Goal: Information Seeking & Learning: Check status

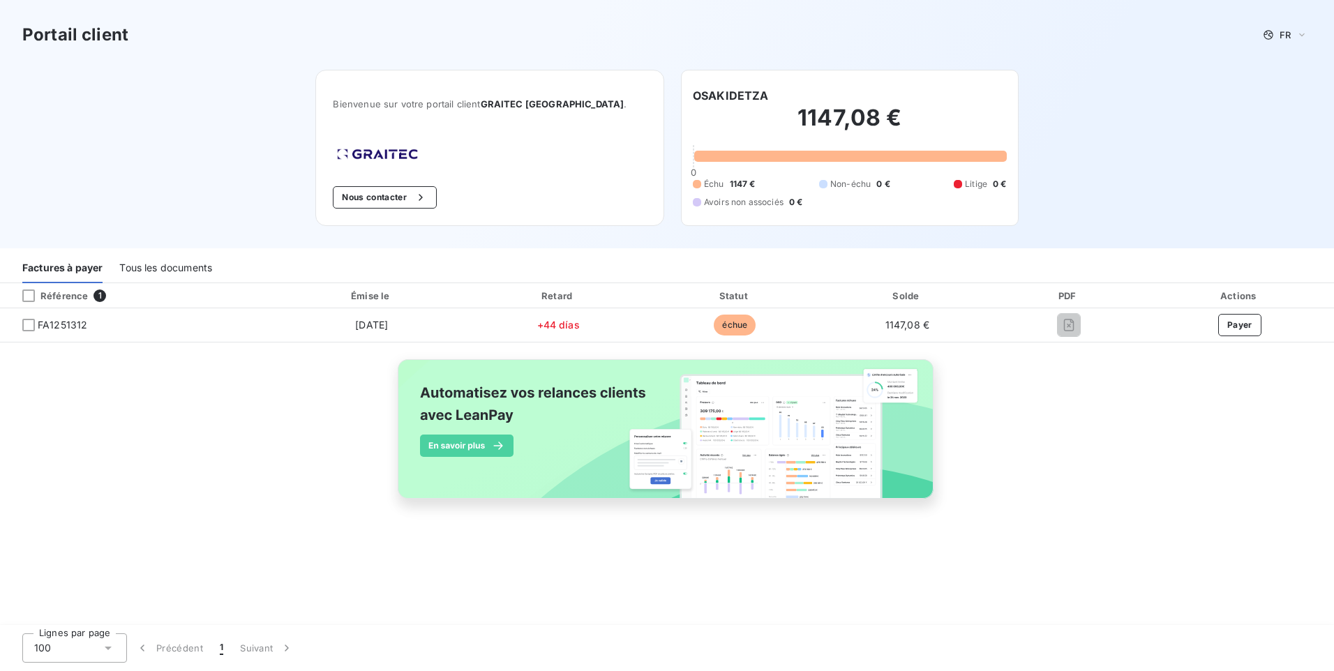
click at [1067, 293] on div "PDF" at bounding box center [1068, 296] width 147 height 14
drag, startPoint x: 1067, startPoint y: 322, endPoint x: 1020, endPoint y: 398, distance: 89.8
click at [1020, 398] on div "Référence 1 Émise le Retard Statut Solde PDF Actions FA1251312 [DATE] +44 días …" at bounding box center [667, 407] width 1334 height 248
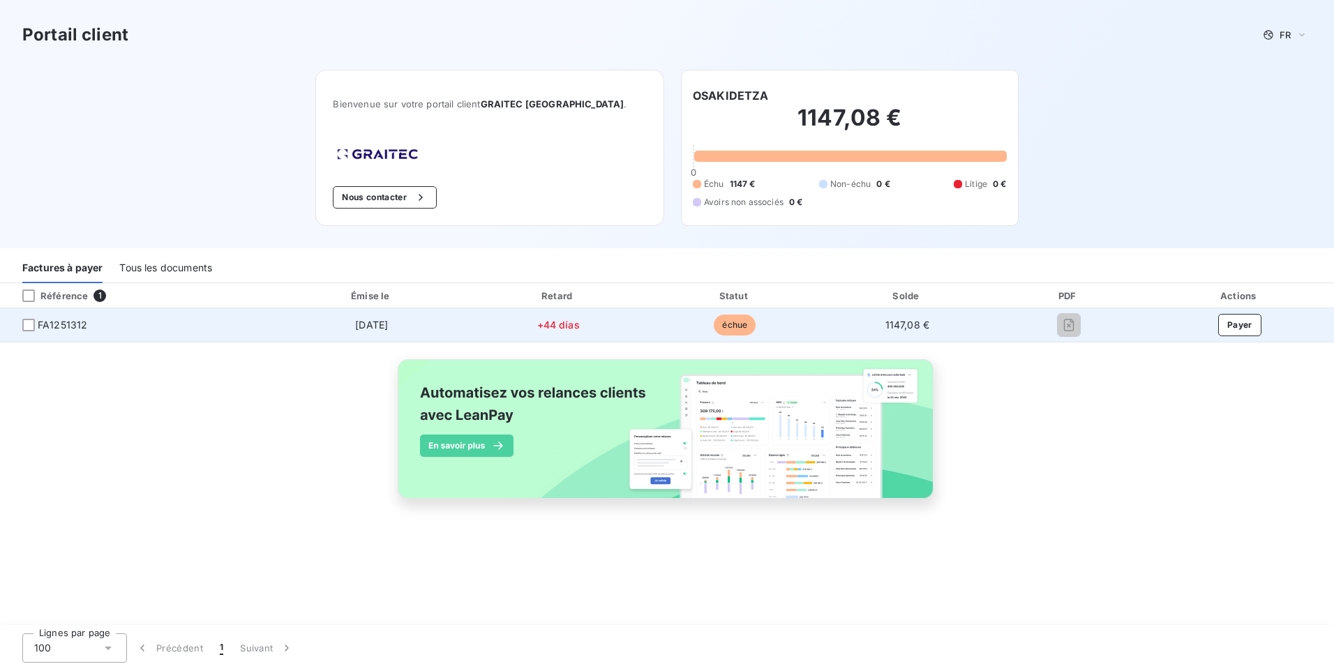
click at [68, 325] on span "FA1251312" at bounding box center [63, 325] width 50 height 14
click at [29, 329] on div at bounding box center [28, 325] width 13 height 13
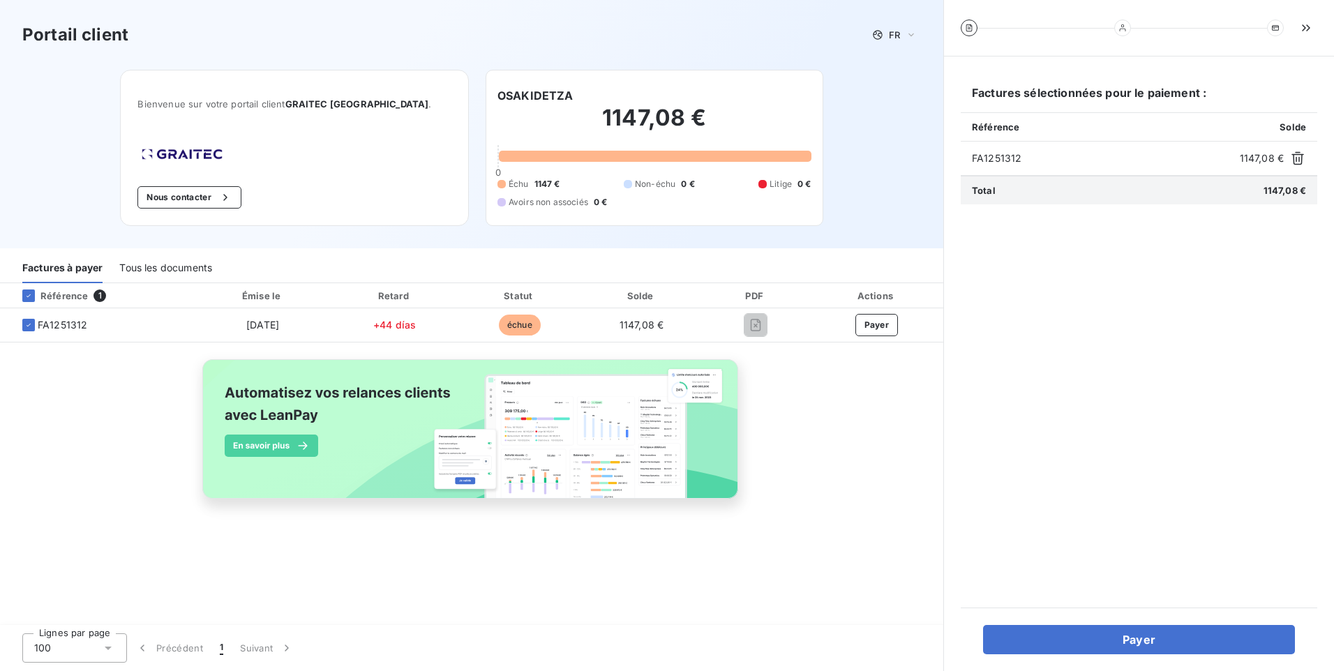
click at [1003, 162] on span "FA1251312" at bounding box center [1103, 158] width 262 height 14
drag, startPoint x: 1003, startPoint y: 162, endPoint x: 1019, endPoint y: 177, distance: 22.2
click at [1019, 177] on div "Total 1147,08 €" at bounding box center [1139, 190] width 356 height 29
click at [505, 419] on img at bounding box center [472, 437] width 564 height 172
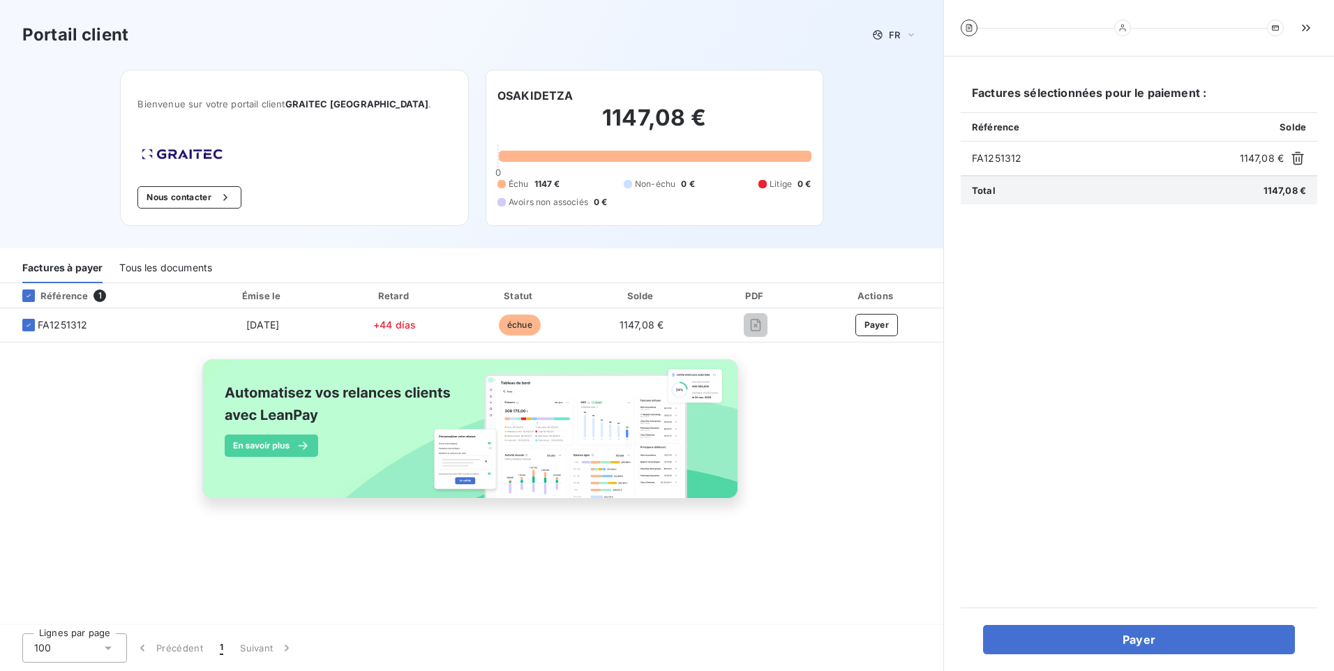
click at [586, 422] on img at bounding box center [472, 437] width 564 height 172
click at [100, 290] on span "1" at bounding box center [99, 295] width 13 height 13
click at [100, 292] on span "1" at bounding box center [99, 295] width 13 height 13
click at [83, 297] on div "Référence" at bounding box center [49, 295] width 77 height 13
click at [155, 268] on div "Tous les documents" at bounding box center [165, 268] width 93 height 29
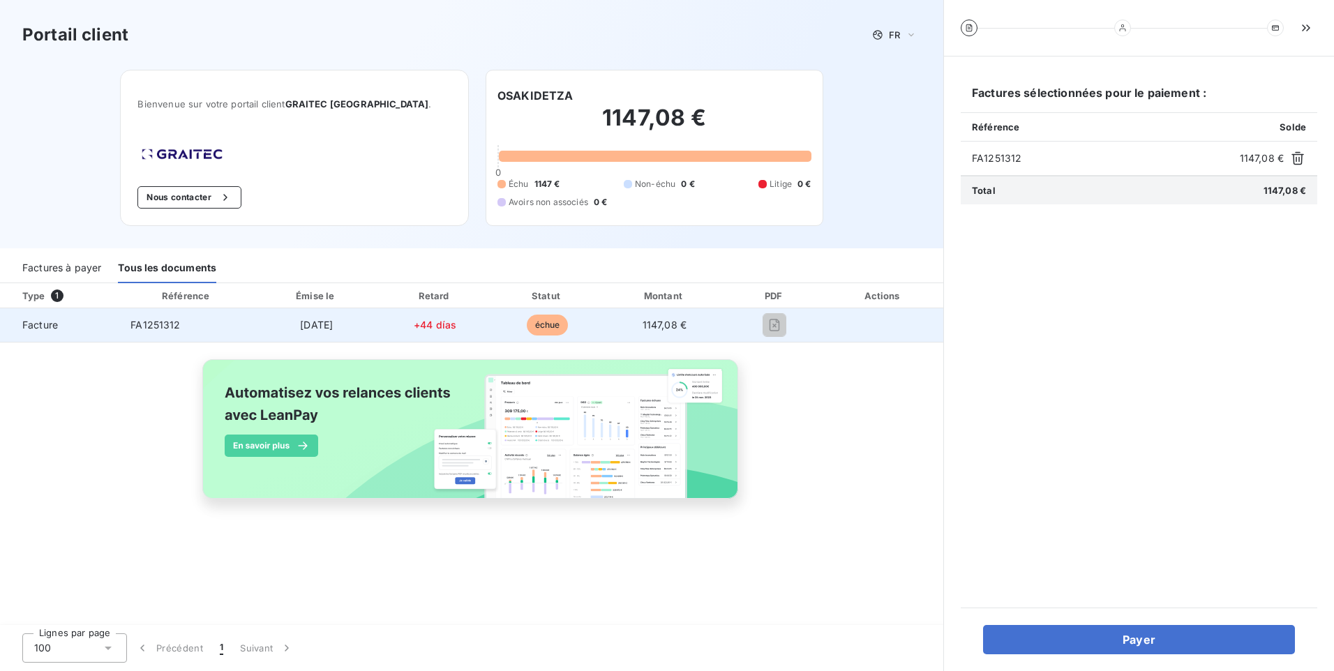
click at [150, 329] on span "FA1251312" at bounding box center [155, 325] width 50 height 12
